Goal: Transaction & Acquisition: Purchase product/service

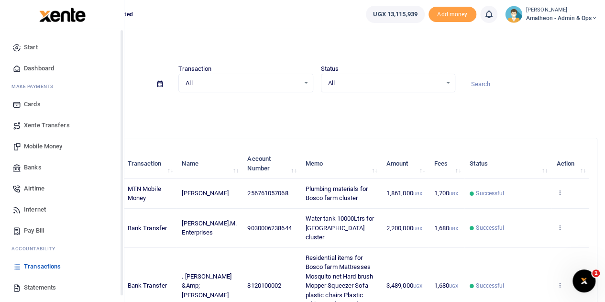
click at [28, 166] on span "Banks" at bounding box center [33, 168] width 18 height 10
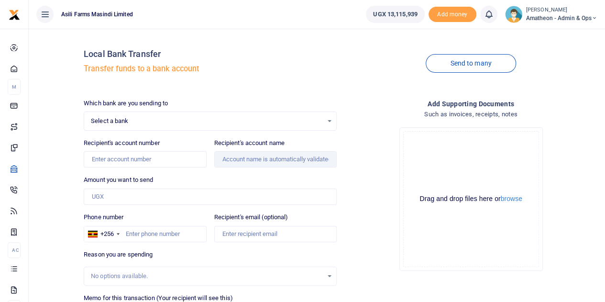
click at [137, 116] on div "Select a bank Select an option..." at bounding box center [210, 121] width 252 height 11
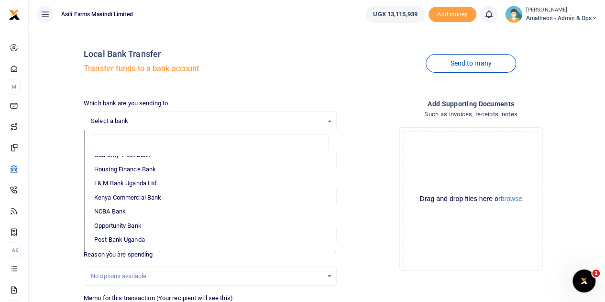
scroll to position [239, 0]
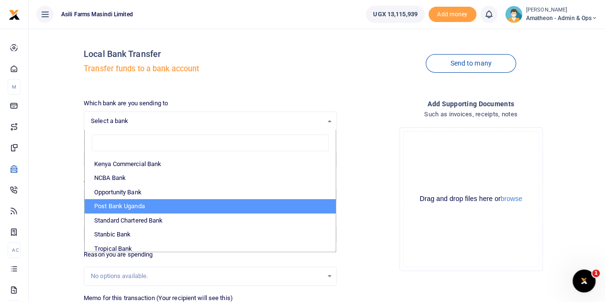
click at [121, 204] on li "Post Bank Uganda" at bounding box center [210, 206] width 251 height 14
select select "PBU"
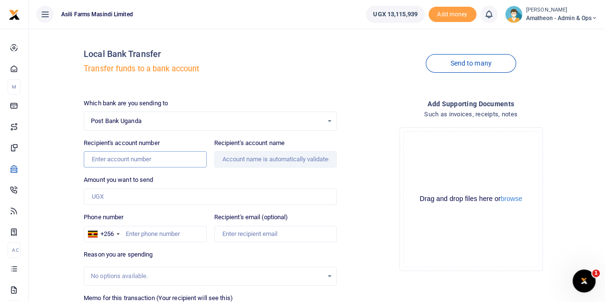
click at [112, 160] on input "Recipient's account number" at bounding box center [145, 159] width 122 height 16
type input "1030017027069"
click at [126, 192] on input "Amount you want to send" at bounding box center [210, 197] width 253 height 16
drag, startPoint x: 121, startPoint y: 197, endPoint x: 97, endPoint y: 198, distance: 23.4
click at [97, 198] on input "Amount you want to send" at bounding box center [210, 197] width 253 height 16
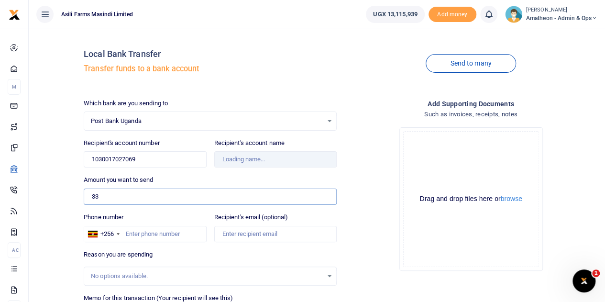
type input "330"
type input "Kirumira Naume And [PERSON_NAME]"
type input "337,000"
click at [155, 235] on input "Phone number" at bounding box center [145, 234] width 122 height 16
click at [145, 234] on input "Phone number" at bounding box center [145, 234] width 122 height 16
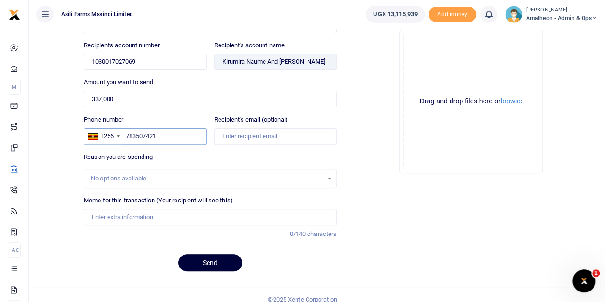
scroll to position [105, 0]
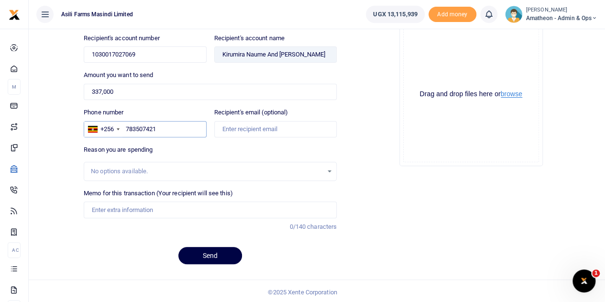
type input "783507421"
click at [516, 94] on button "browse" at bounding box center [512, 93] width 22 height 7
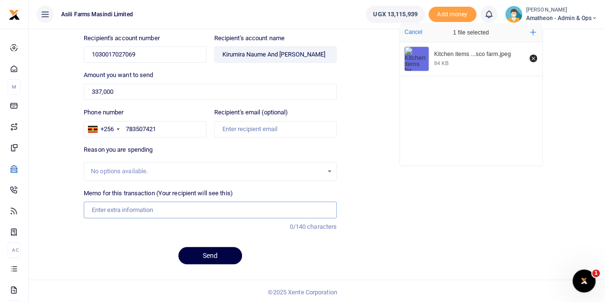
click at [119, 207] on input "Memo for this transaction (Your recipient will see this)" at bounding box center [210, 209] width 253 height 16
click at [164, 207] on input "Memo for this transaction (Your recipient will see this)" at bounding box center [210, 209] width 253 height 16
type input "B"
type input "Kitchen items for Bosco farm cluster Spoons Plates Tea spoons and knives"
click at [218, 252] on button "Send" at bounding box center [210, 255] width 64 height 17
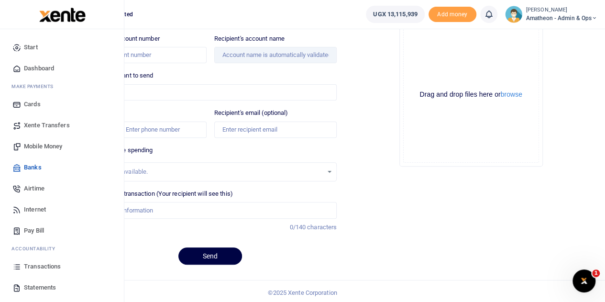
click at [36, 143] on span "Mobile Money" at bounding box center [43, 147] width 38 height 10
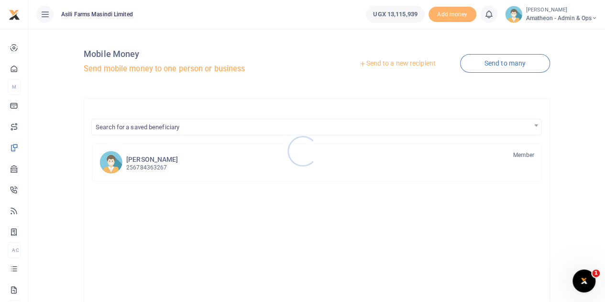
click at [402, 64] on div at bounding box center [302, 151] width 605 height 302
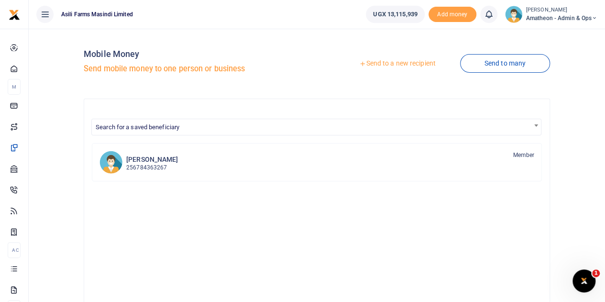
click at [400, 63] on link "Send to a new recipient" at bounding box center [397, 63] width 125 height 17
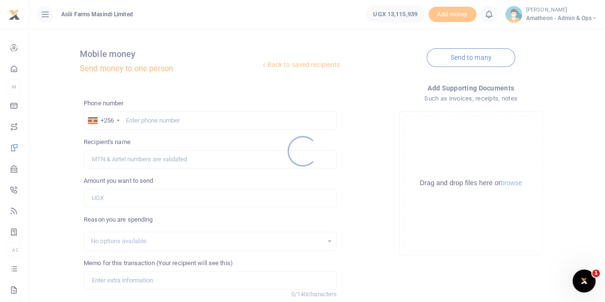
click at [509, 184] on div at bounding box center [302, 151] width 605 height 302
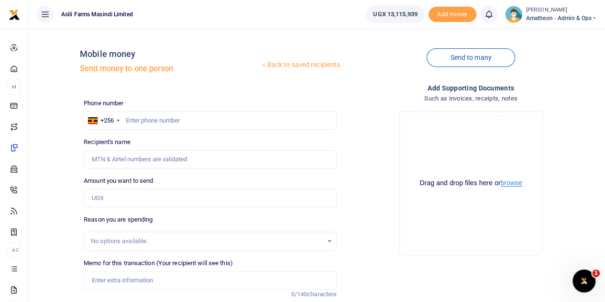
click at [511, 184] on button "browse" at bounding box center [512, 182] width 22 height 7
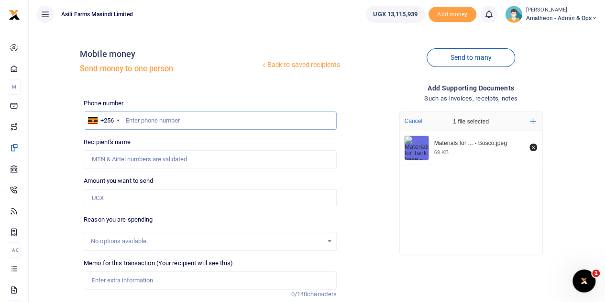
click at [172, 123] on input "text" at bounding box center [210, 120] width 253 height 18
type input "778351447"
type input "Denis Ewoyu"
type input "778351447"
click at [105, 198] on input "Amount you want to send" at bounding box center [210, 198] width 253 height 18
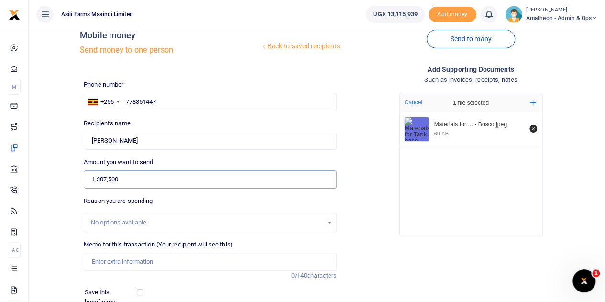
scroll to position [48, 0]
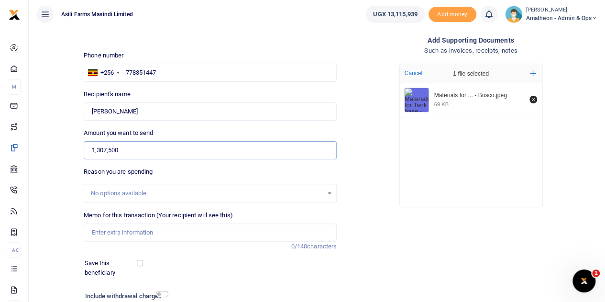
type input "1,307,500"
click at [129, 231] on input "Memo for this transaction (Your recipient will see this)" at bounding box center [210, 232] width 253 height 18
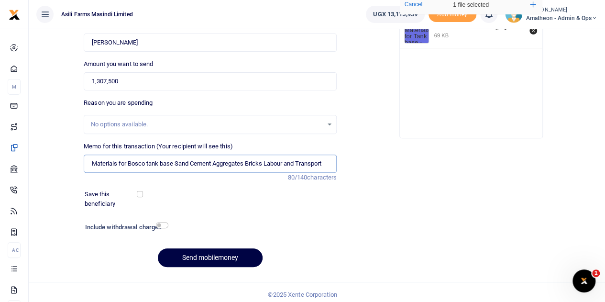
scroll to position [121, 0]
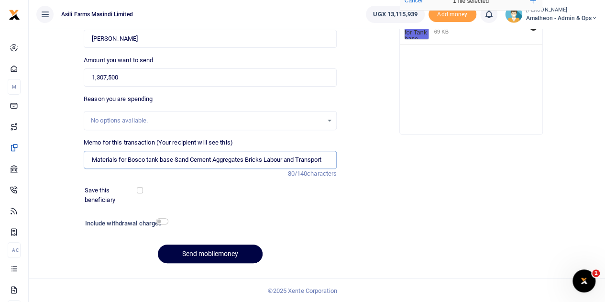
type input "Materials for Bosco tank base Sand Cement Aggregates Bricks Labour and Transport"
click at [211, 251] on button "Send mobilemoney" at bounding box center [210, 253] width 105 height 19
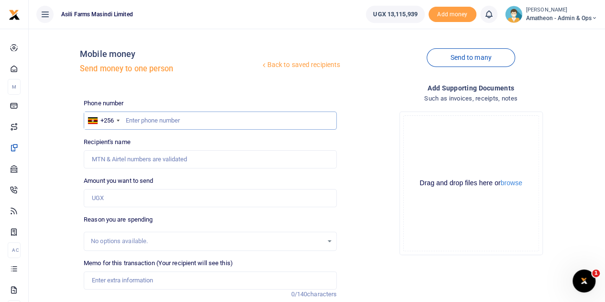
click at [173, 123] on input "text" at bounding box center [210, 120] width 253 height 18
paste input "776 276266"
drag, startPoint x: 139, startPoint y: 119, endPoint x: 142, endPoint y: 128, distance: 9.1
click at [139, 120] on input "776 276266" at bounding box center [210, 120] width 253 height 18
type input "776276266"
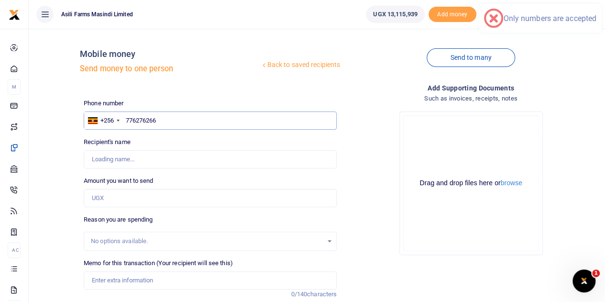
type input "Samuel Edau"
type input "776276266"
click at [510, 183] on button "browse" at bounding box center [512, 182] width 22 height 7
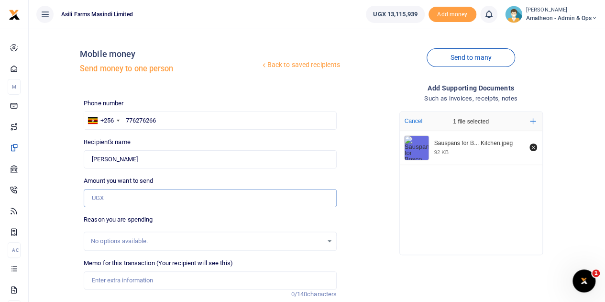
click at [118, 199] on input "Amount you want to send" at bounding box center [210, 198] width 253 height 18
type input "1,140,000"
click at [133, 280] on input "Memo for this transaction (Your recipient will see this)" at bounding box center [210, 280] width 253 height 18
click at [102, 280] on input "Saupans" at bounding box center [210, 280] width 253 height 18
click at [127, 283] on input "Sauspans" at bounding box center [210, 280] width 253 height 18
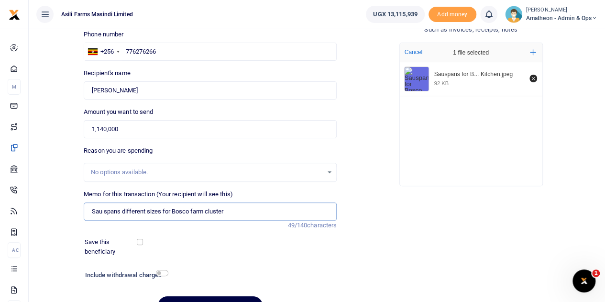
scroll to position [96, 0]
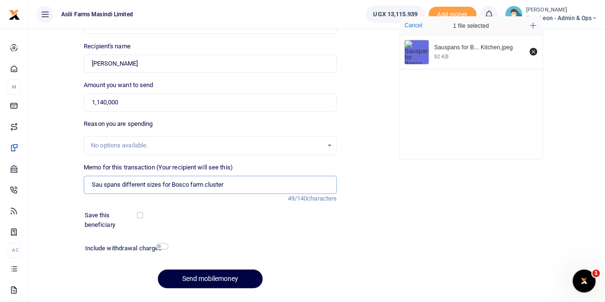
click at [163, 184] on input "Sau spans different sizes for Bosco farm cluster" at bounding box center [210, 185] width 253 height 18
type input "Sau spans different sizes 62cm 50cm 45cm and 40cm plus Metallic baskets 6pcs fo…"
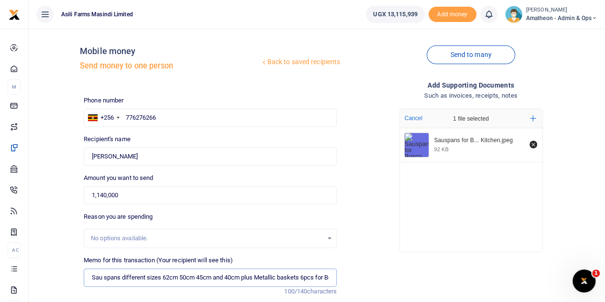
scroll to position [0, 0]
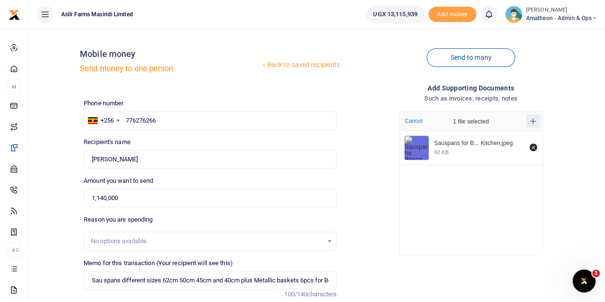
click at [533, 119] on icon "Add more files" at bounding box center [533, 121] width 6 height 6
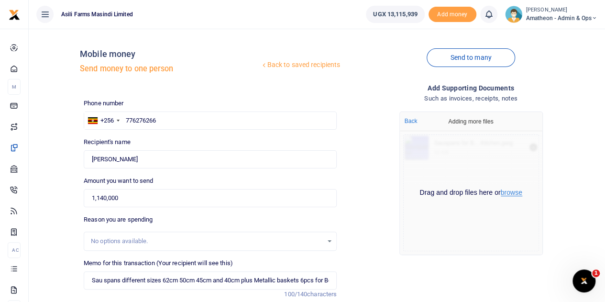
click at [515, 191] on button "browse" at bounding box center [512, 192] width 22 height 7
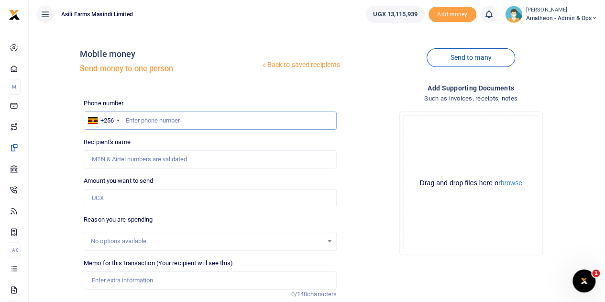
click at [183, 120] on input "text" at bounding box center [210, 120] width 253 height 18
paste input "776 276266"
click at [139, 120] on input "776 276266" at bounding box center [210, 120] width 253 height 18
type input "776276266"
type input "Samuel Edau"
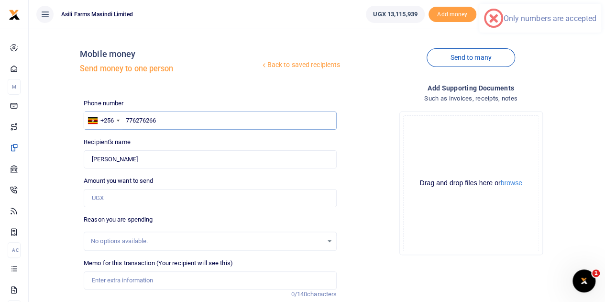
type input "776276266"
drag, startPoint x: 119, startPoint y: 201, endPoint x: 136, endPoint y: 205, distance: 17.8
click at [119, 201] on input "Amount you want to send" at bounding box center [210, 198] width 253 height 18
click at [514, 182] on button "browse" at bounding box center [512, 182] width 22 height 7
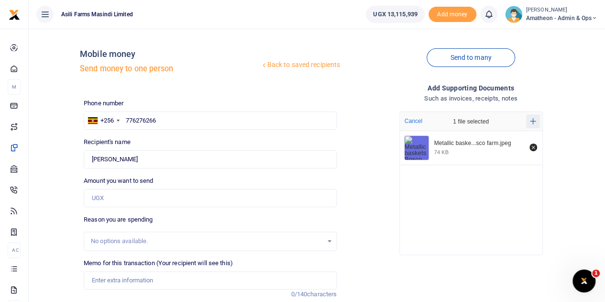
click at [532, 121] on icon "Add more files" at bounding box center [533, 121] width 6 height 6
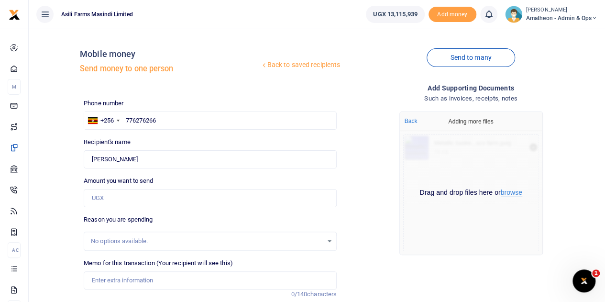
click at [510, 194] on button "browse" at bounding box center [512, 192] width 22 height 7
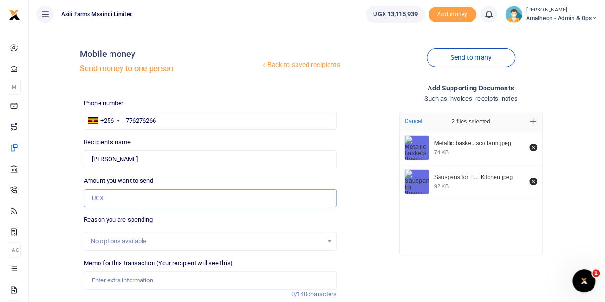
click at [118, 199] on input "Amount you want to send" at bounding box center [210, 198] width 253 height 18
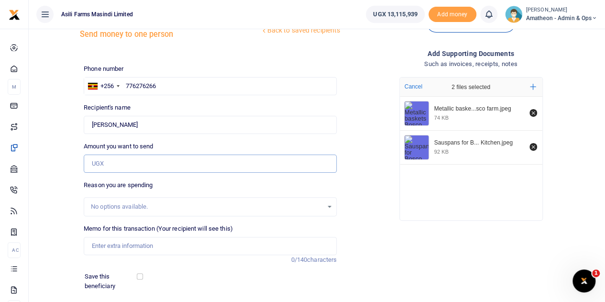
scroll to position [48, 0]
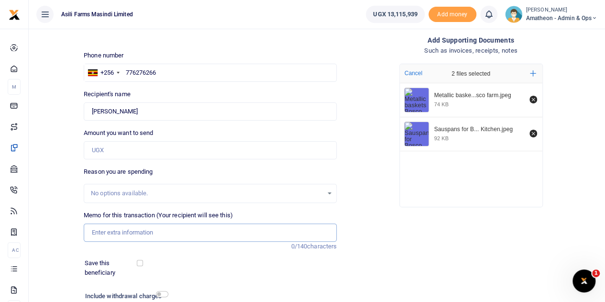
click at [125, 236] on input "Memo for this transaction (Your recipient will see this)" at bounding box center [210, 232] width 253 height 18
type input "Sau spans different sizes 62cm 50cm 45cm and 40cm plus Metallic baskets 6pcs fo…"
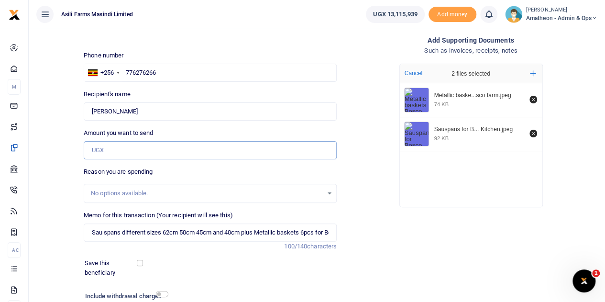
click at [111, 151] on input "Amount you want to send" at bounding box center [210, 150] width 253 height 18
click at [108, 149] on input "Amount you want to send" at bounding box center [210, 150] width 253 height 18
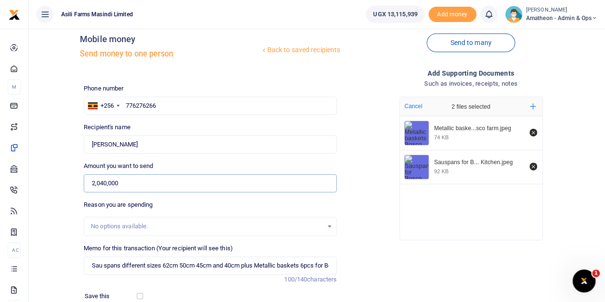
scroll to position [0, 0]
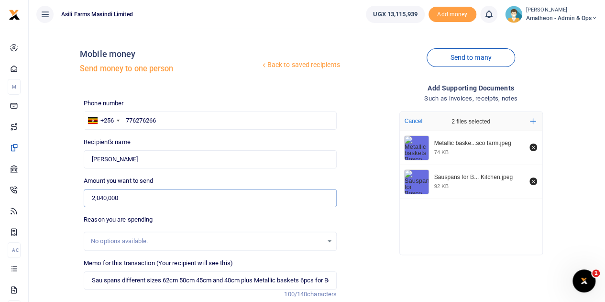
type input "2,040,000"
click at [248, 178] on div "Amount you want to send 2,040,000 Amount is required." at bounding box center [210, 191] width 253 height 31
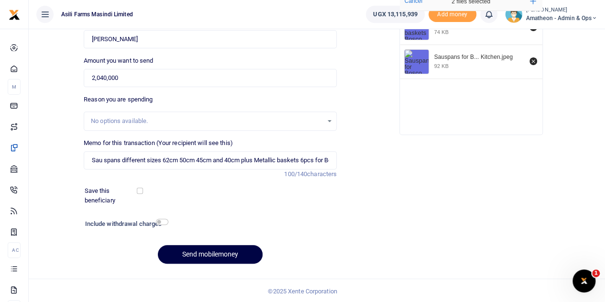
scroll to position [121, 0]
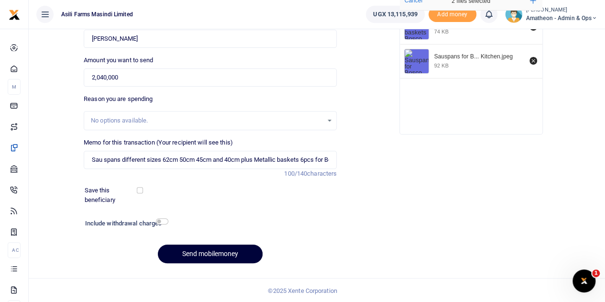
click at [218, 251] on button "Send mobilemoney" at bounding box center [210, 253] width 105 height 19
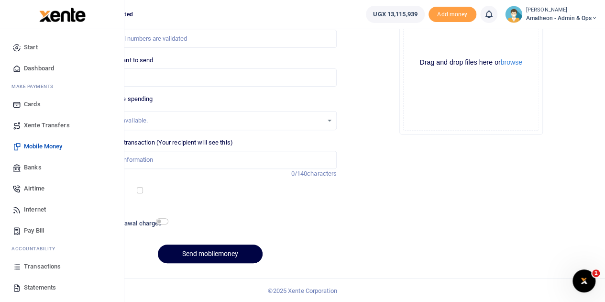
click at [33, 265] on span "Transactions" at bounding box center [42, 267] width 37 height 10
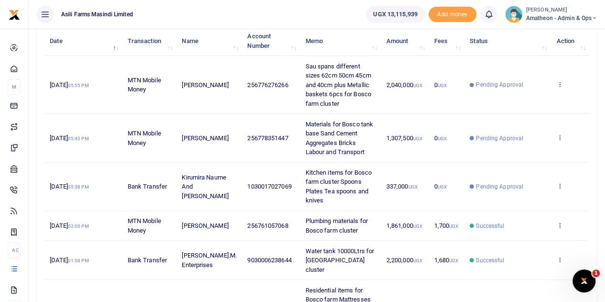
scroll to position [144, 0]
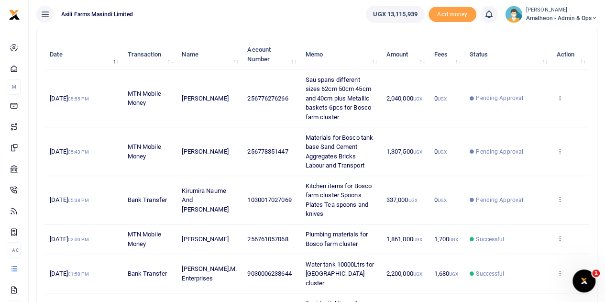
scroll to position [96, 0]
